Goal: Navigation & Orientation: Find specific page/section

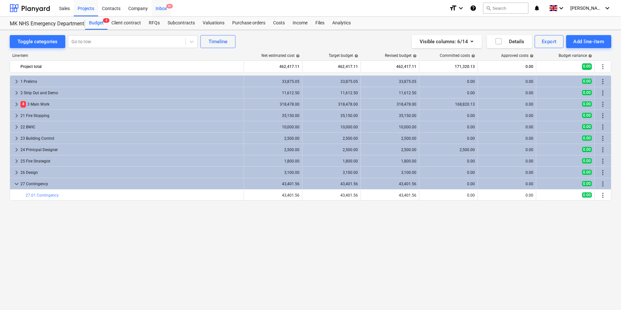
click at [159, 9] on div "Inbox 9+" at bounding box center [161, 8] width 19 height 17
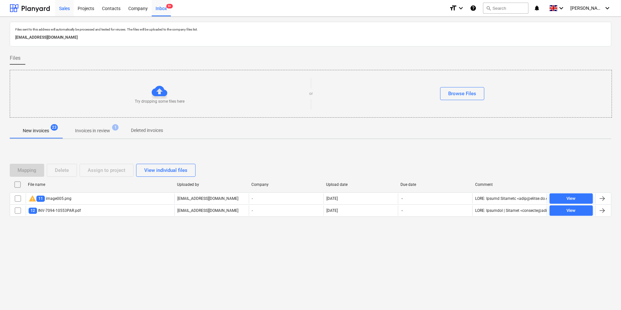
click at [67, 14] on div "Sales" at bounding box center [64, 8] width 19 height 17
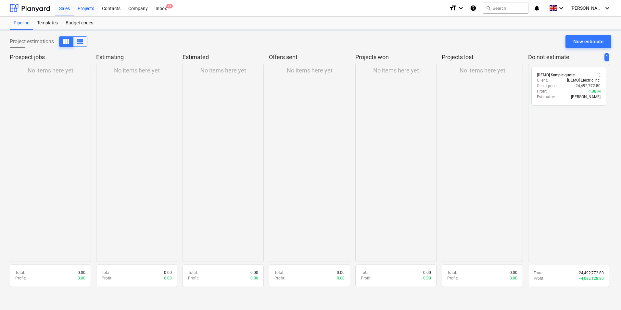
click at [78, 11] on div "Projects" at bounding box center [86, 8] width 24 height 17
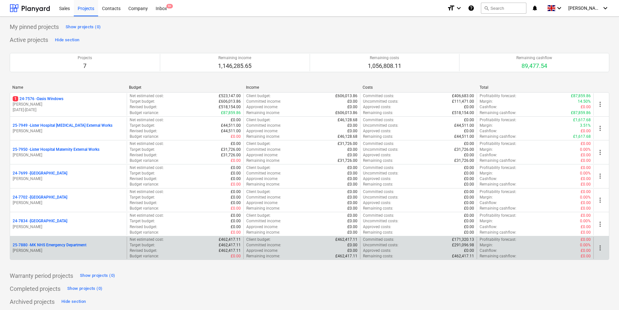
click at [77, 252] on p "[PERSON_NAME]" at bounding box center [68, 251] width 111 height 6
click at [49, 251] on p "[PERSON_NAME]" at bounding box center [68, 251] width 111 height 6
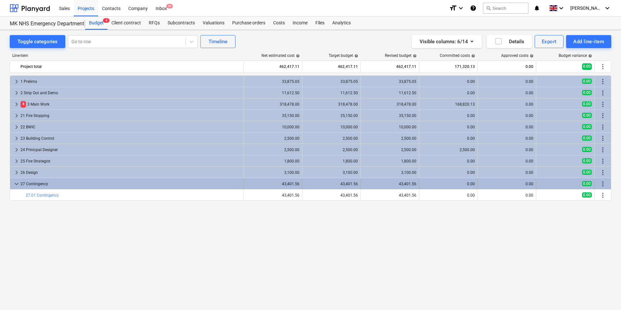
click at [17, 185] on span "keyboard_arrow_down" at bounding box center [17, 184] width 8 height 8
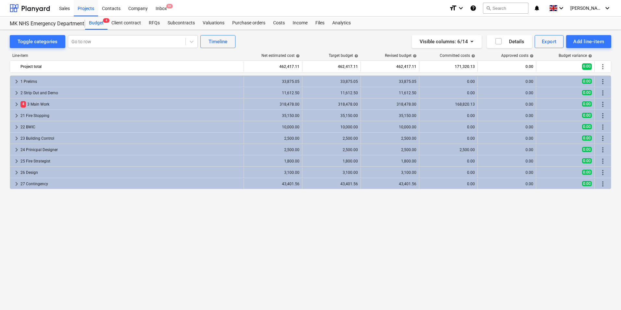
click at [17, 185] on span "keyboard_arrow_right" at bounding box center [17, 184] width 8 height 8
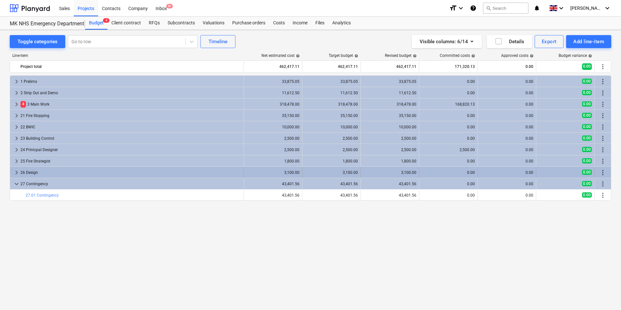
click at [20, 170] on span "keyboard_arrow_right" at bounding box center [17, 173] width 8 height 8
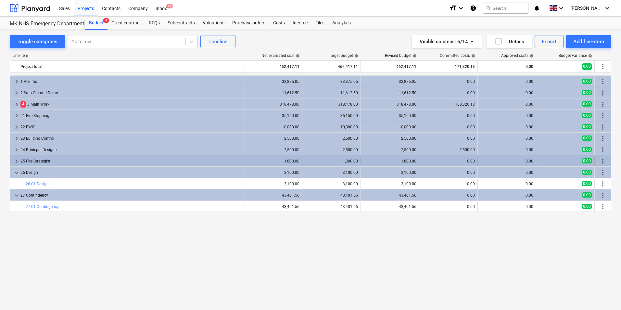
click at [19, 160] on span "keyboard_arrow_right" at bounding box center [17, 161] width 8 height 8
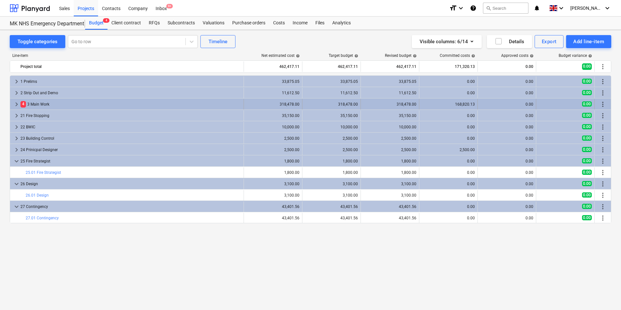
click at [17, 101] on span "keyboard_arrow_right" at bounding box center [17, 104] width 8 height 8
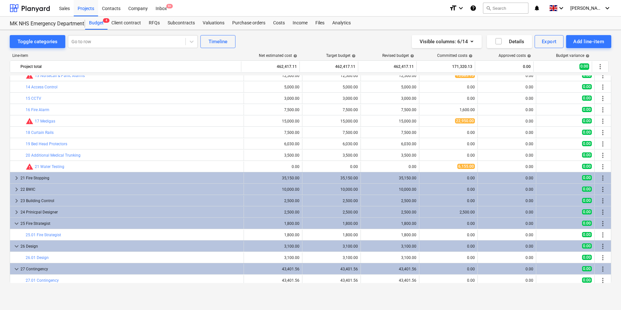
scroll to position [145, 0]
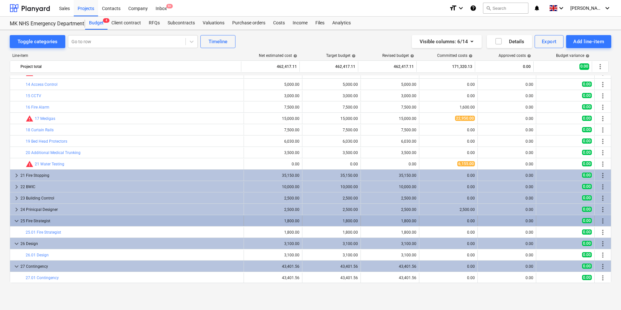
click at [18, 219] on span "keyboard_arrow_down" at bounding box center [17, 221] width 8 height 8
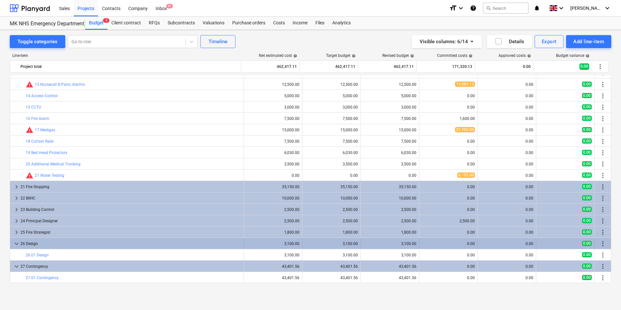
click at [15, 245] on span "keyboard_arrow_down" at bounding box center [17, 244] width 8 height 8
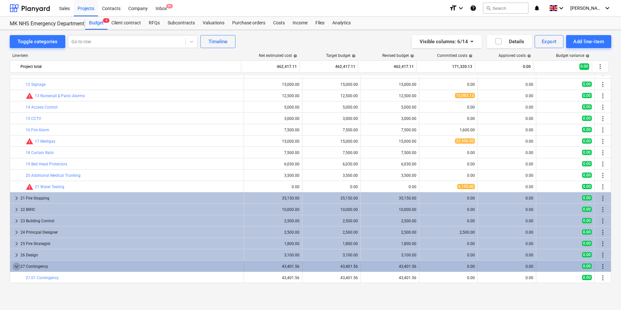
click at [15, 267] on span "keyboard_arrow_down" at bounding box center [17, 267] width 8 height 8
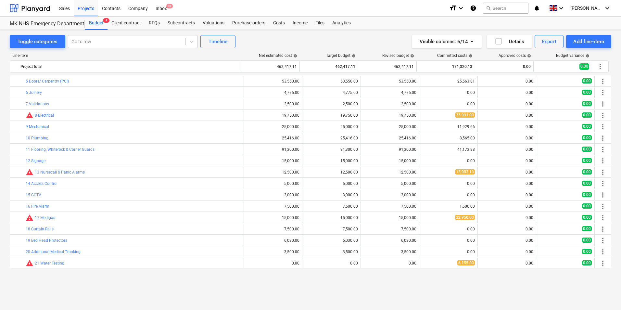
scroll to position [0, 0]
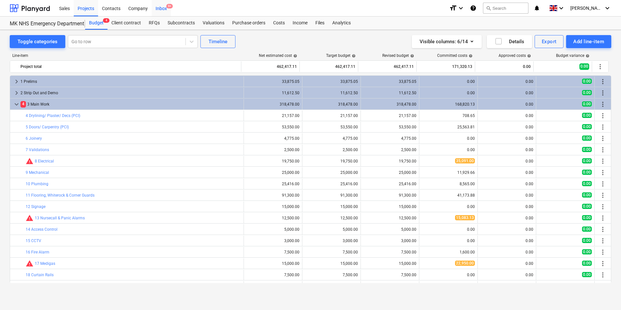
click at [165, 9] on div "Inbox 9+" at bounding box center [161, 8] width 19 height 17
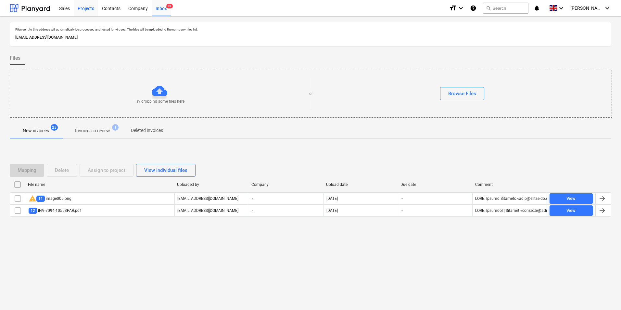
click at [81, 9] on div "Projects" at bounding box center [86, 8] width 24 height 17
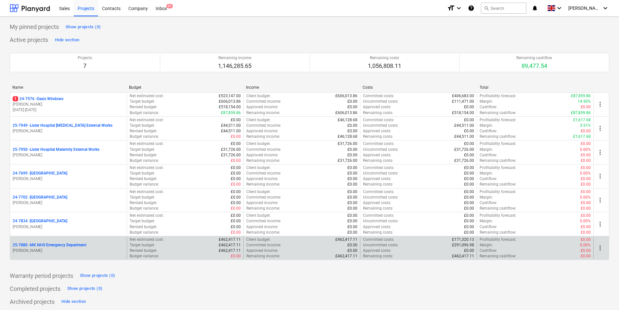
click at [79, 242] on p "25-7880 - MK NHS Emergency Department" at bounding box center [50, 245] width 74 height 6
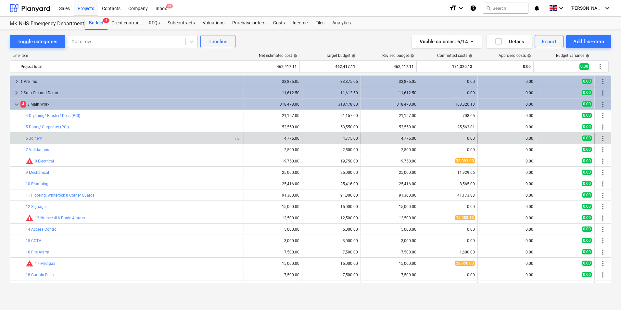
click at [84, 140] on div "bar_chart 6 Joinery" at bounding box center [133, 138] width 215 height 5
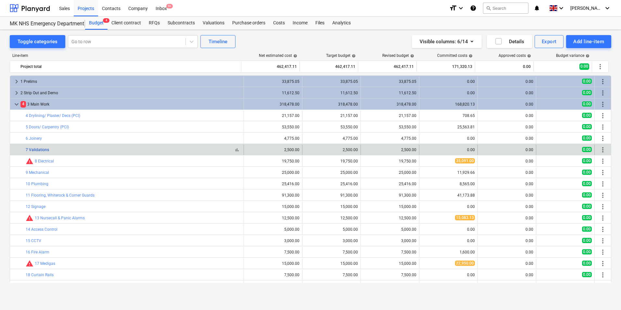
click at [39, 149] on link "7 Validations" at bounding box center [37, 150] width 23 height 5
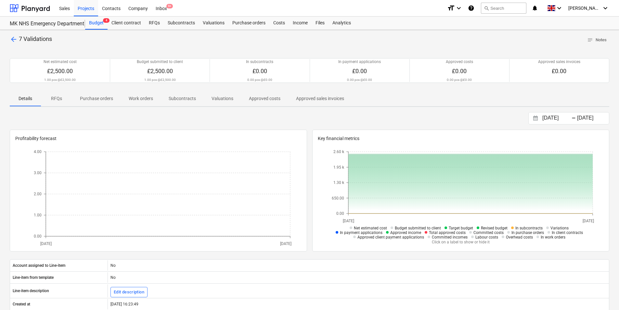
click at [10, 39] on span "arrow_back" at bounding box center [14, 39] width 8 height 8
